Goal: Task Accomplishment & Management: Manage account settings

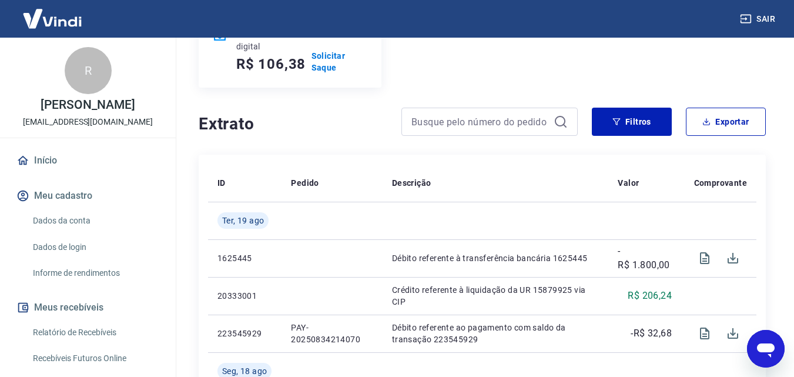
scroll to position [176, 0]
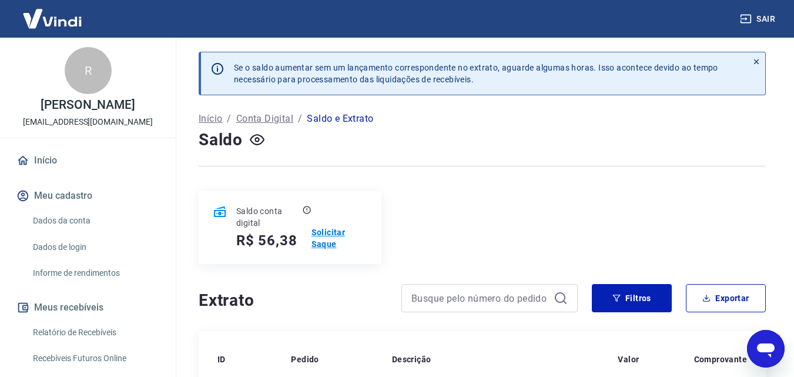
scroll to position [235, 0]
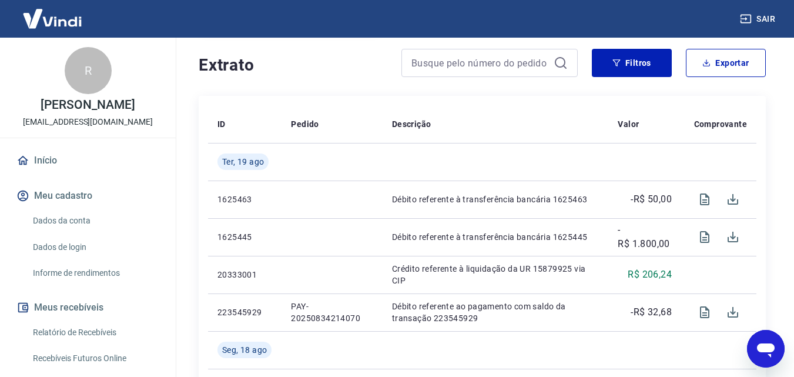
click at [51, 233] on link "Dados da conta" at bounding box center [94, 221] width 133 height 24
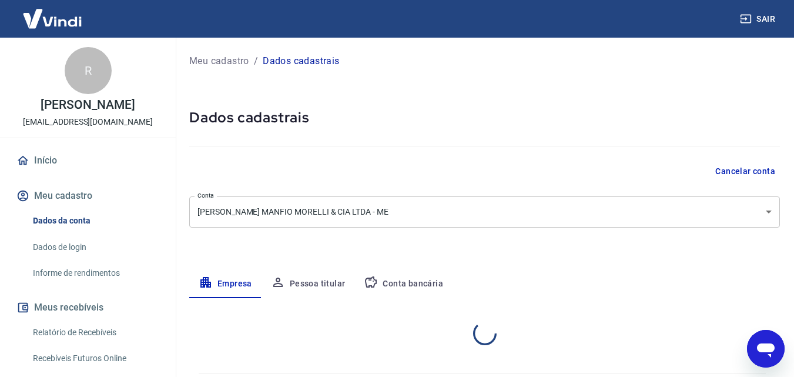
select select "SP"
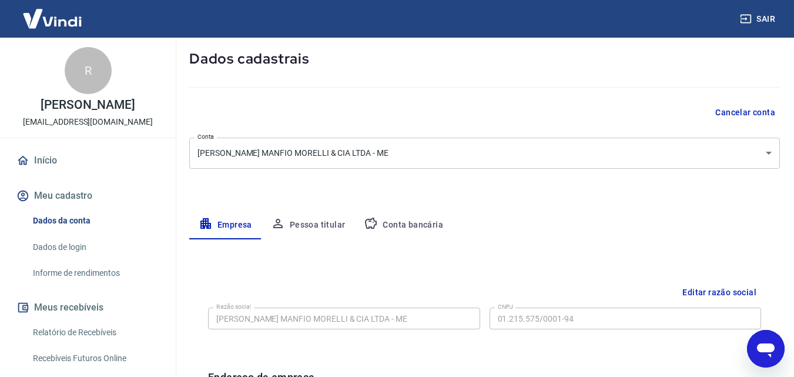
click at [315, 225] on button "Pessoa titular" at bounding box center [308, 225] width 93 height 28
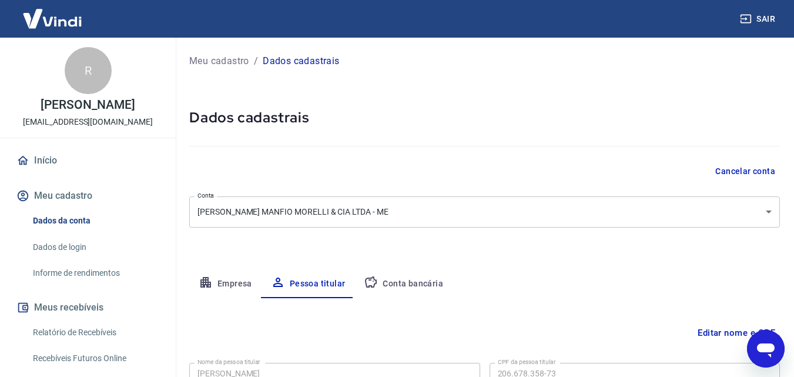
scroll to position [93, 0]
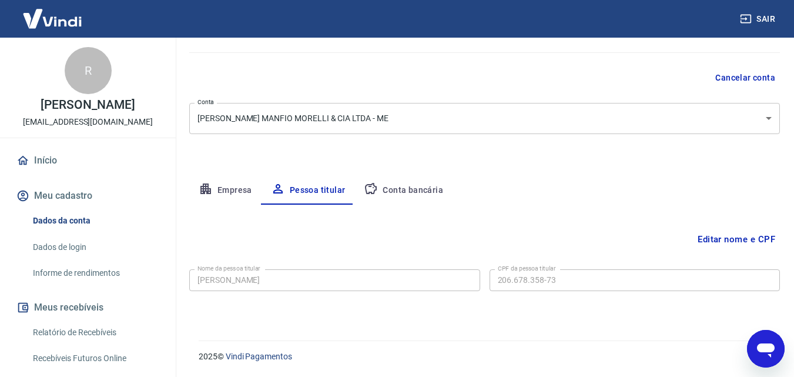
click at [398, 196] on button "Conta bancária" at bounding box center [403, 190] width 98 height 28
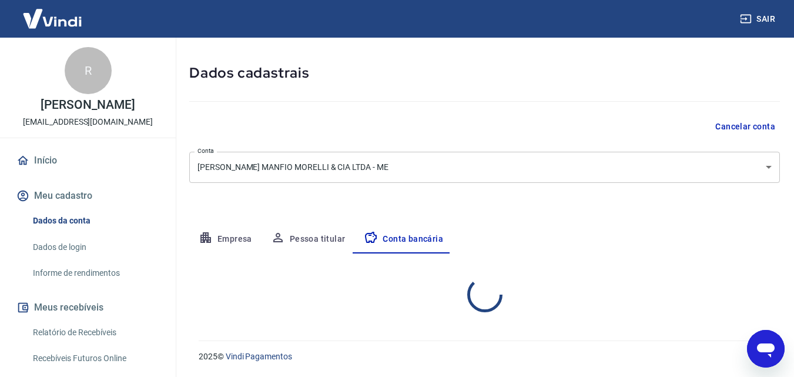
select select "1"
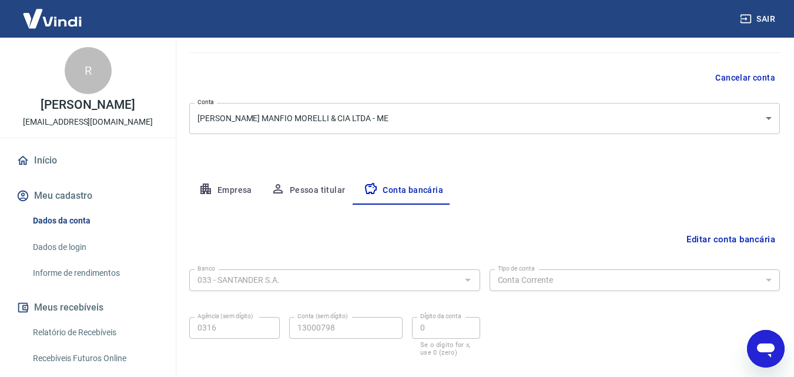
scroll to position [159, 0]
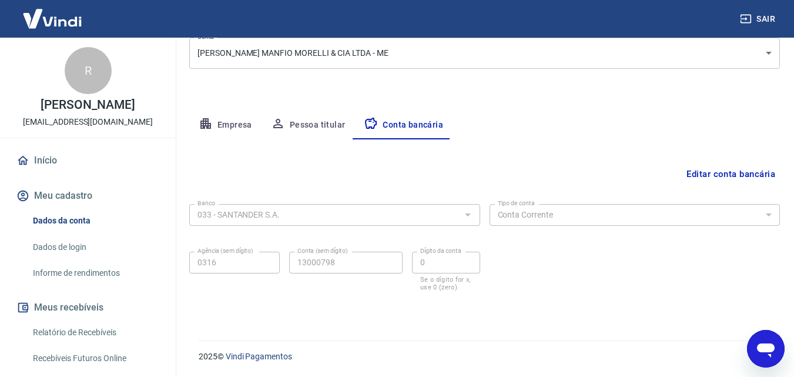
click at [237, 125] on button "Empresa" at bounding box center [225, 125] width 72 height 28
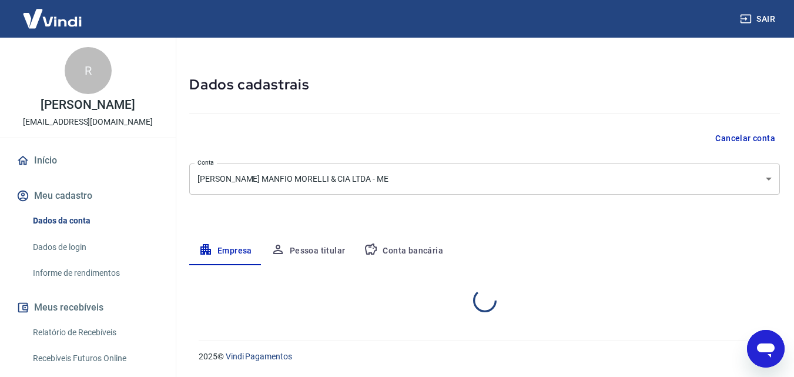
select select "SP"
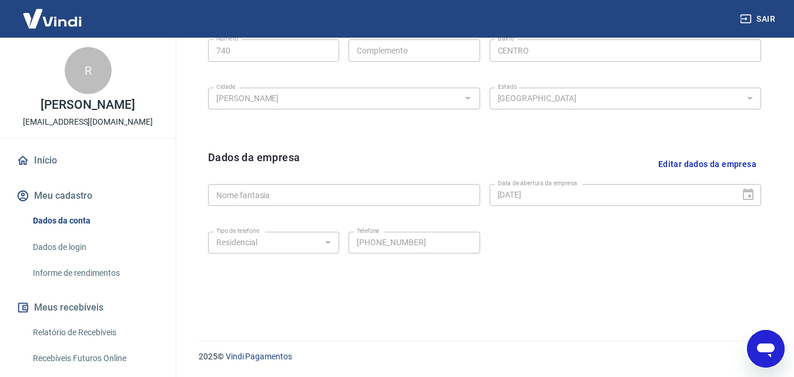
scroll to position [118, 0]
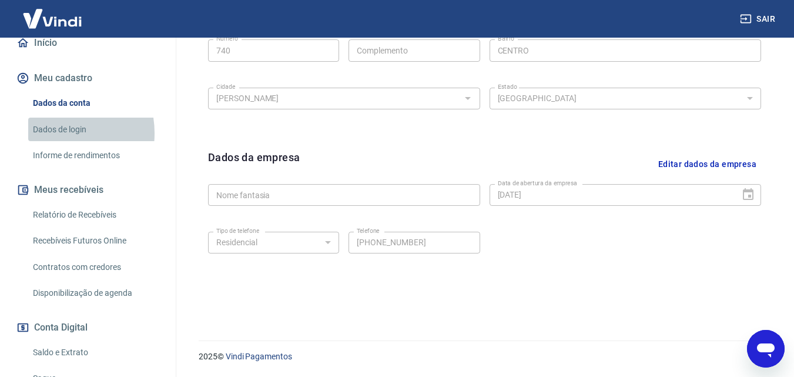
click at [55, 142] on link "Dados de login" at bounding box center [94, 130] width 133 height 24
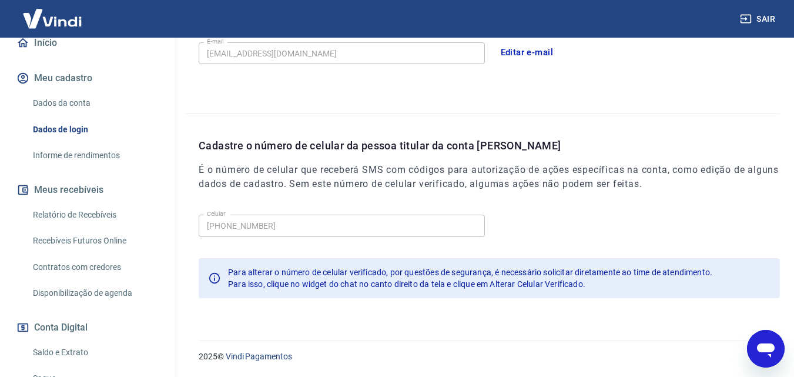
scroll to position [259, 0]
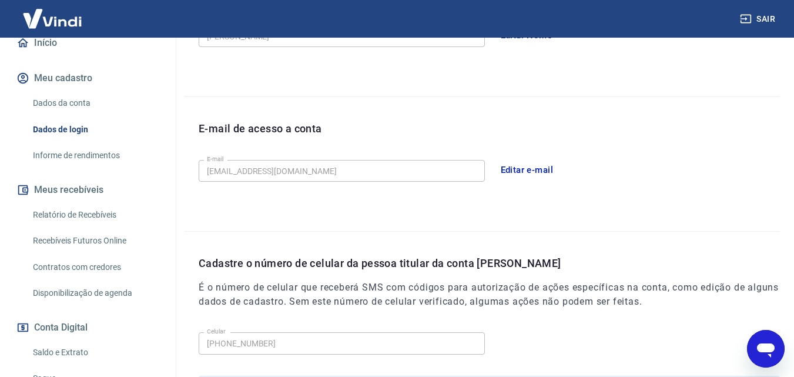
click at [52, 56] on link "Início" at bounding box center [88, 43] width 148 height 26
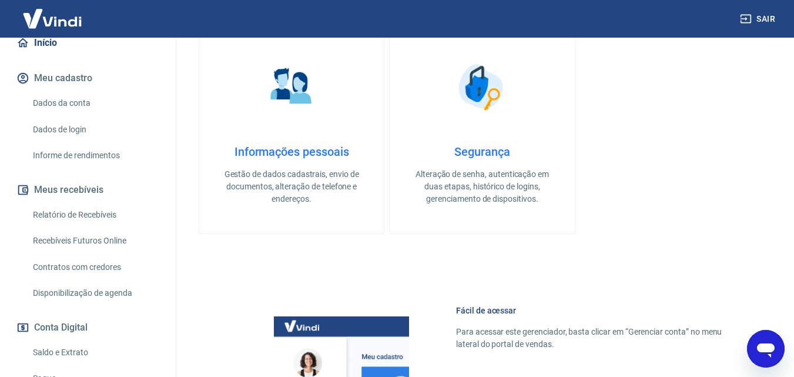
scroll to position [552, 0]
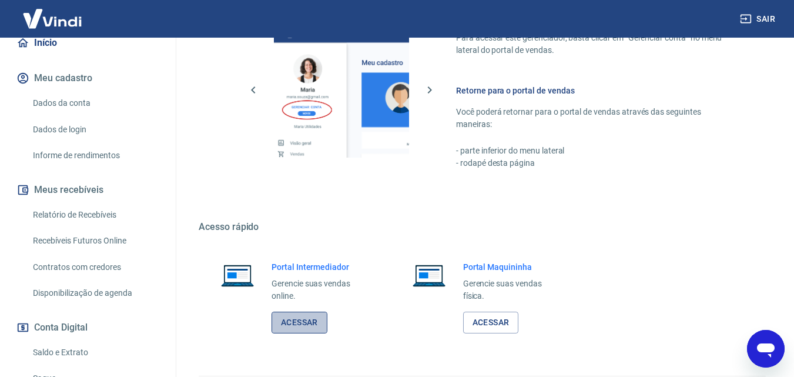
click at [306, 323] on link "Acessar" at bounding box center [300, 322] width 56 height 22
